Goal: Transaction & Acquisition: Obtain resource

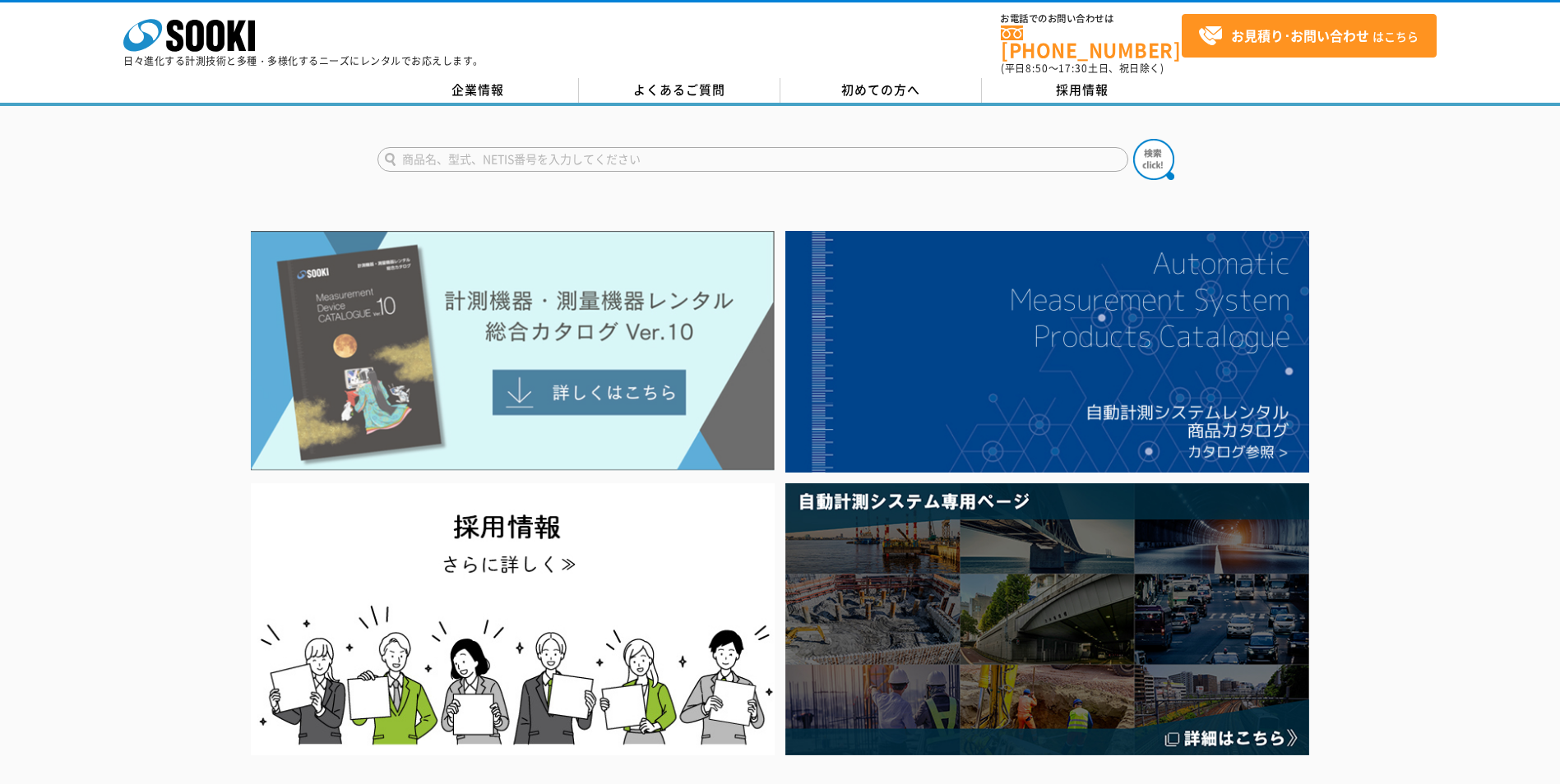
click at [654, 338] on img at bounding box center [513, 351] width 524 height 240
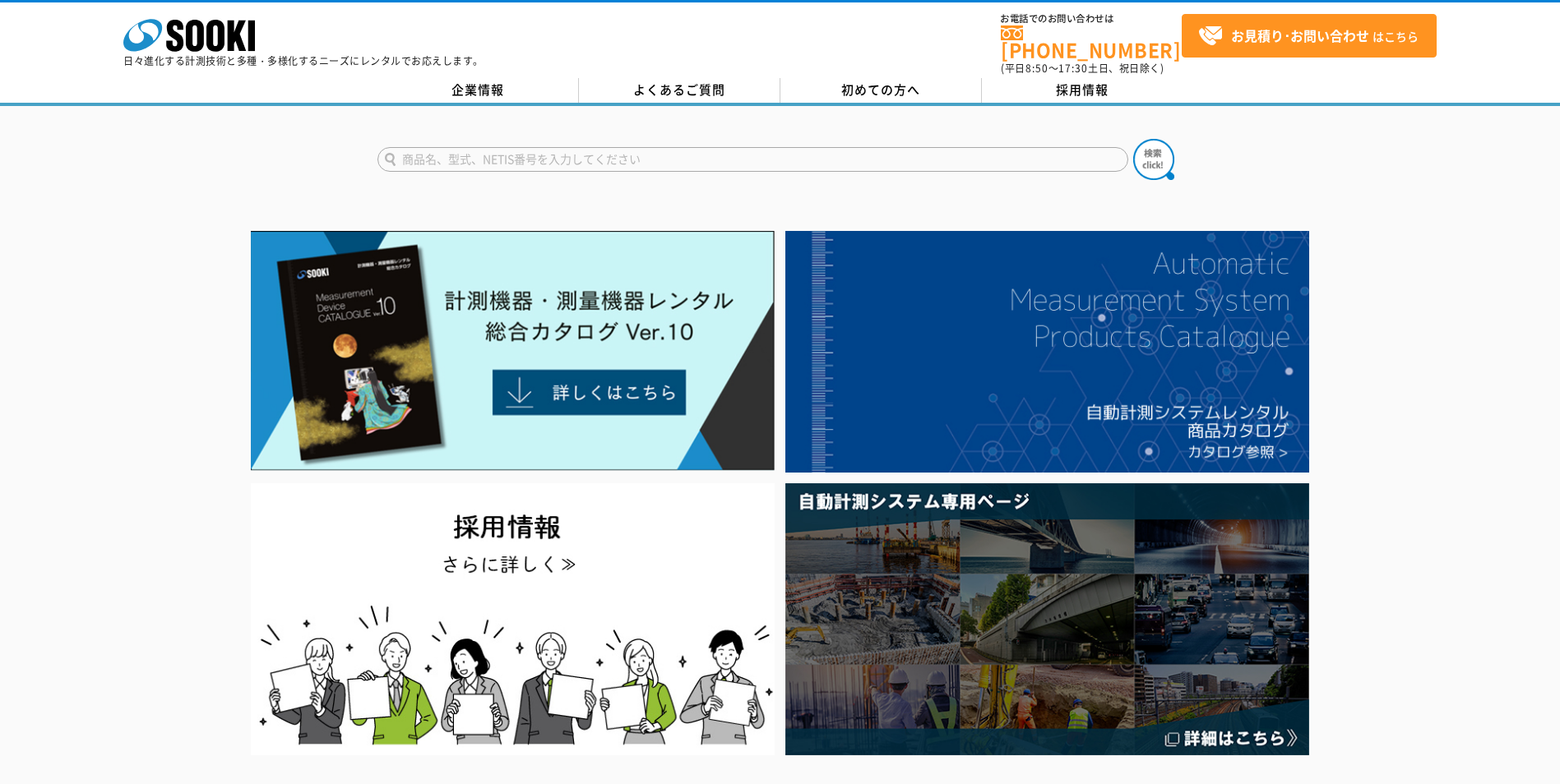
click at [1052, 127] on div at bounding box center [780, 145] width 1560 height 79
click at [1030, 152] on input "text" at bounding box center [753, 159] width 750 height 24
type input "ガウスメーター"
click at [1134, 139] on button at bounding box center [1154, 160] width 41 height 41
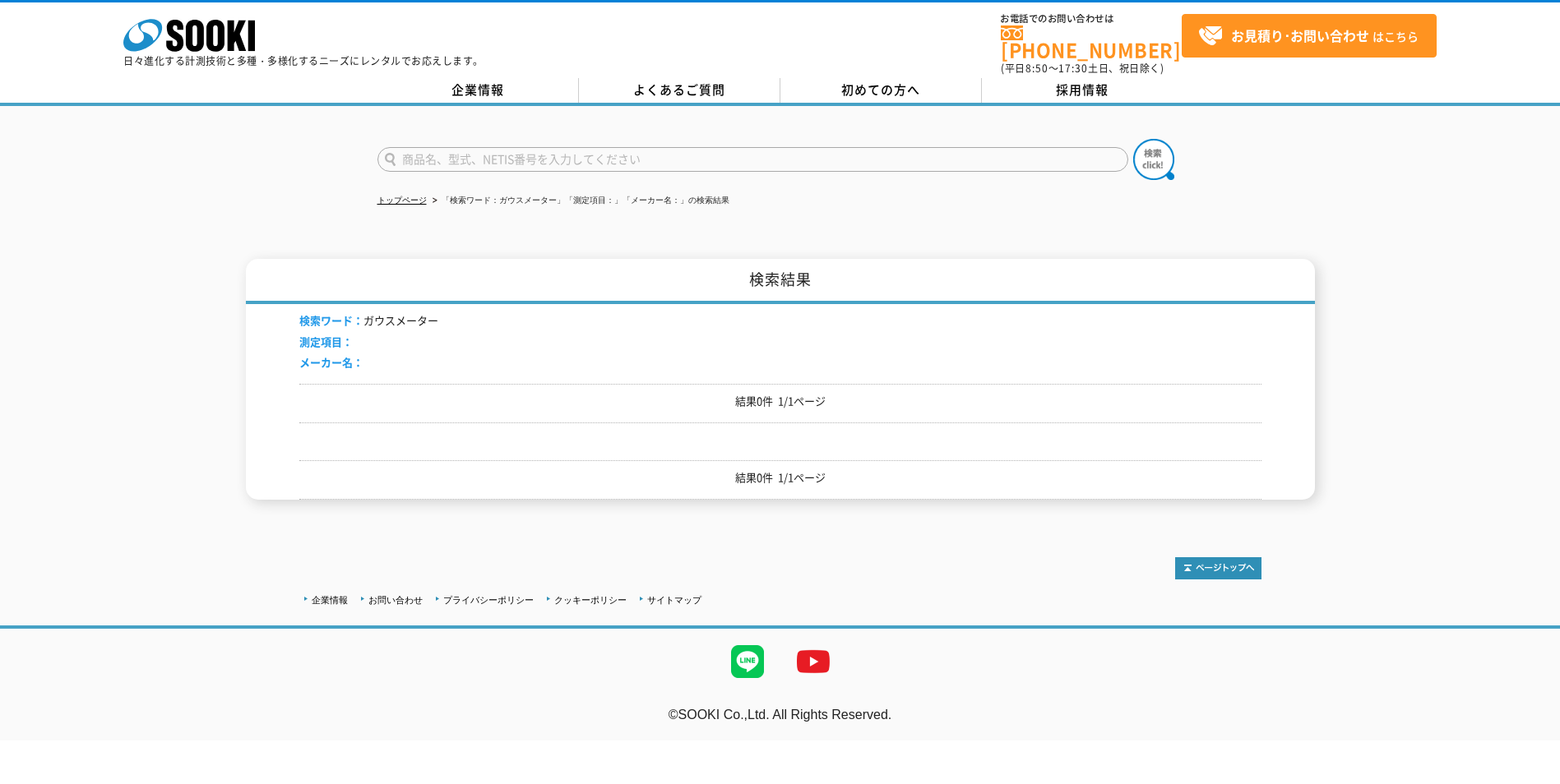
click at [682, 393] on p "結果0件 1/1ページ" at bounding box center [780, 401] width 962 height 17
click at [592, 155] on input "text" at bounding box center [753, 159] width 750 height 24
type input "テスラメーター"
click at [1134, 139] on button at bounding box center [1154, 160] width 41 height 41
click at [592, 154] on input "text" at bounding box center [753, 159] width 750 height 24
